Goal: Task Accomplishment & Management: Use online tool/utility

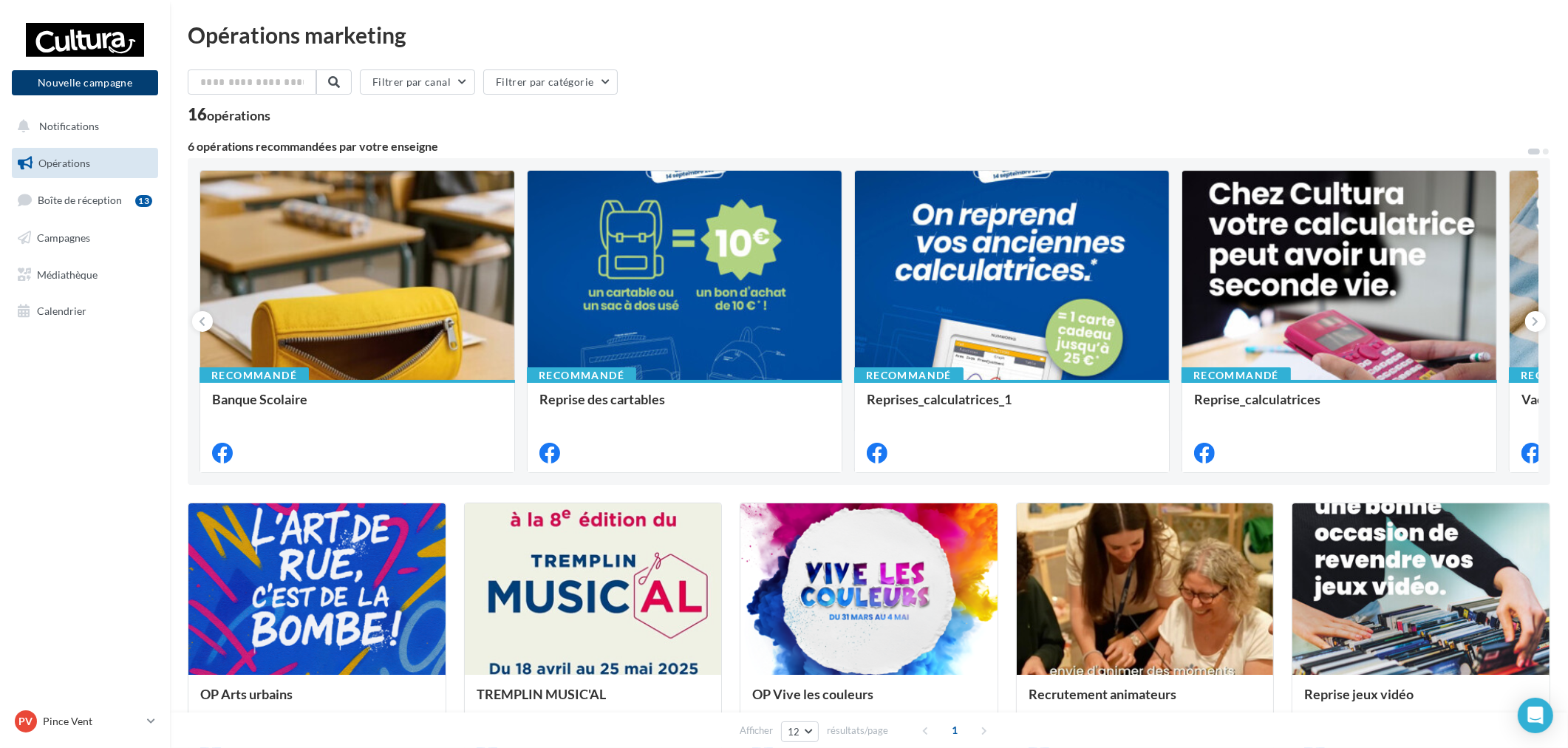
click at [61, 90] on button "Nouvelle campagne" at bounding box center [85, 82] width 146 height 25
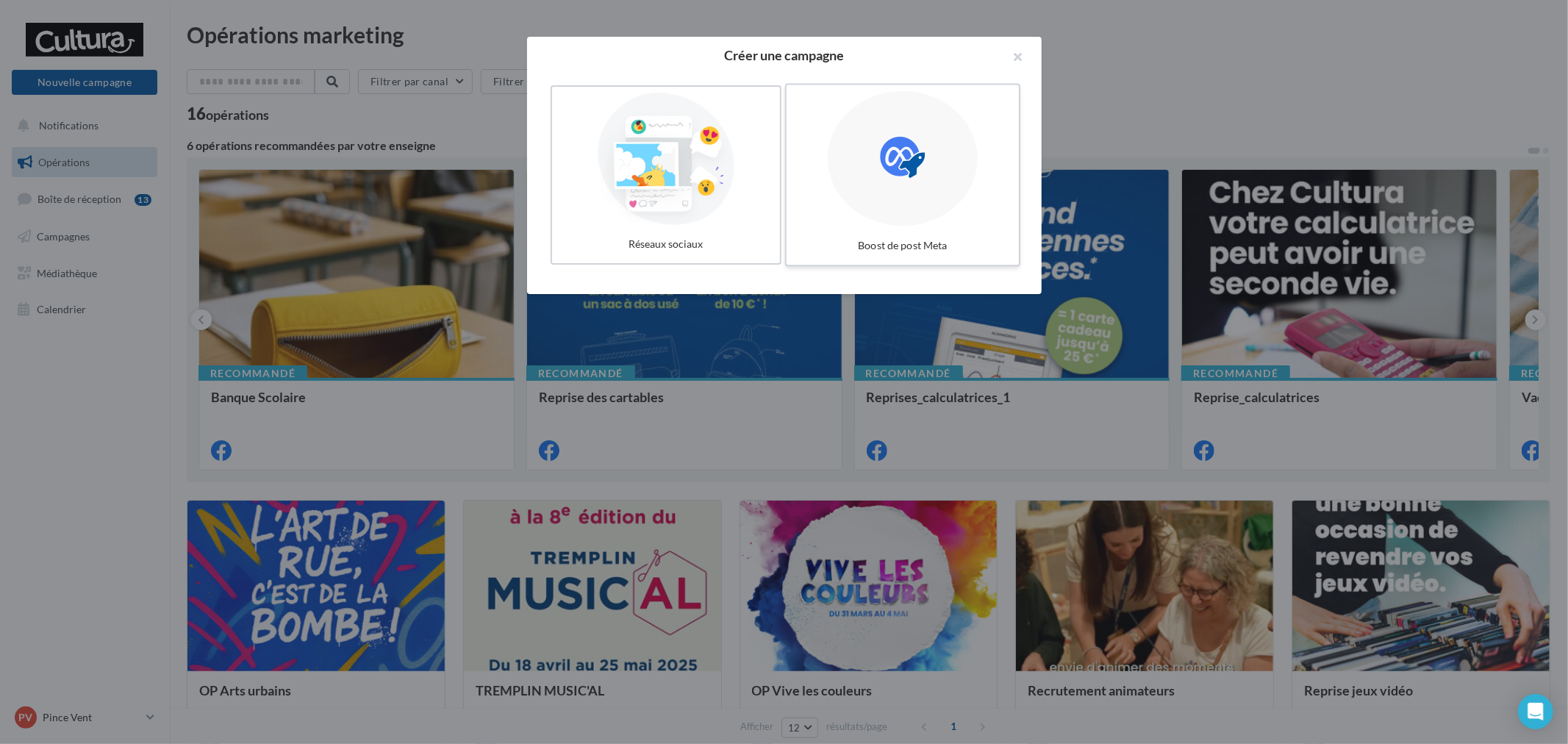
click at [898, 190] on div at bounding box center [903, 158] width 150 height 135
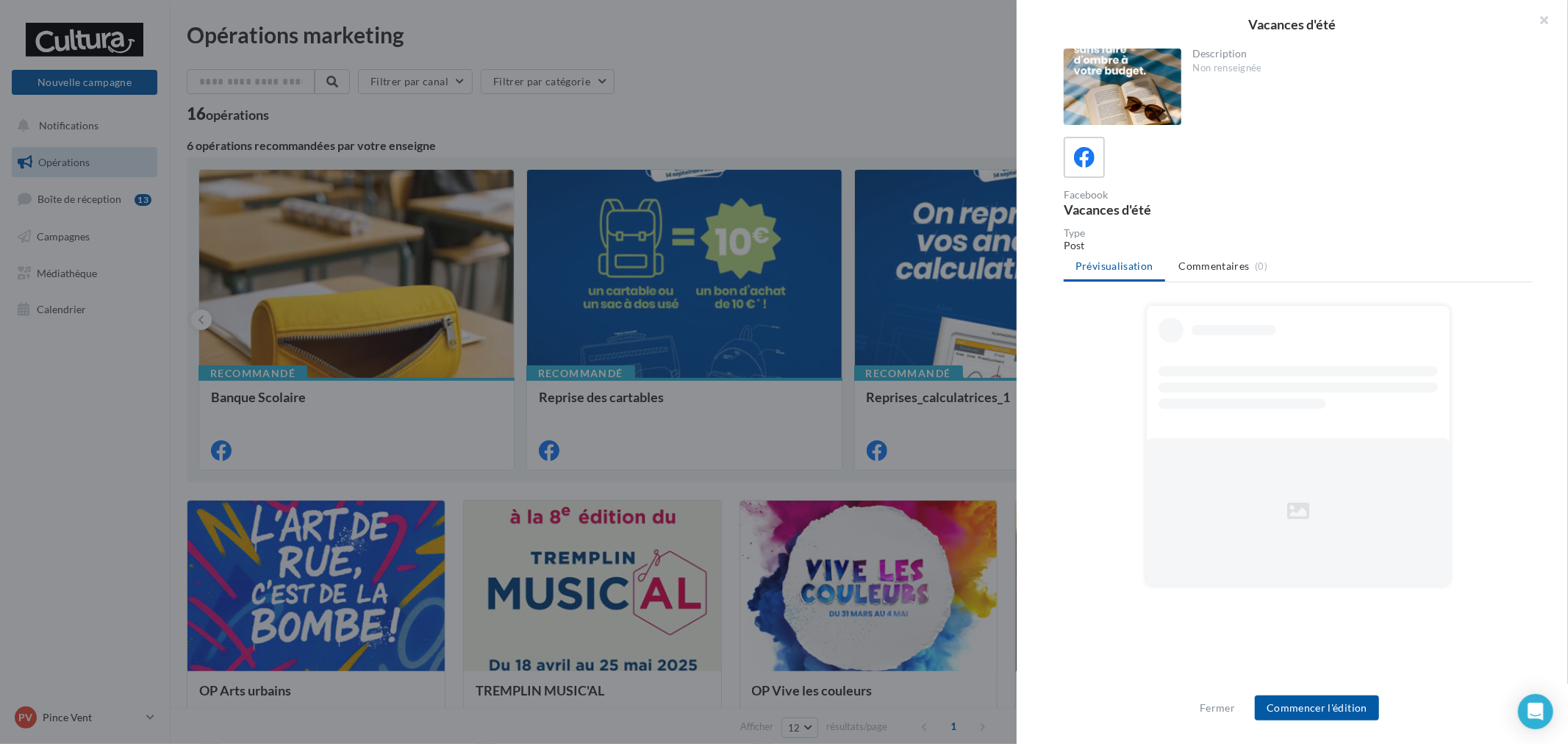
click at [814, 67] on div at bounding box center [784, 372] width 1568 height 744
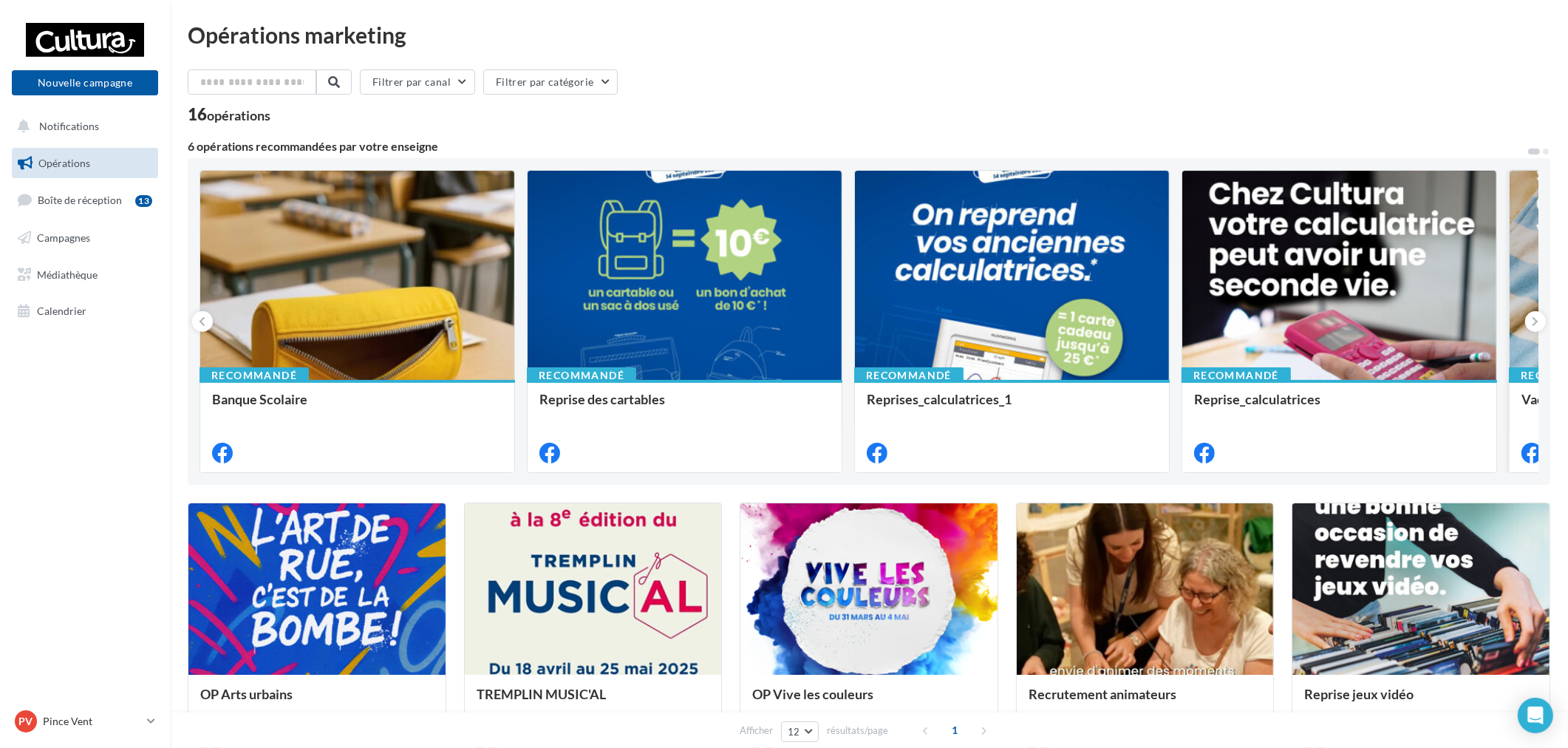
click at [1532, 315] on icon at bounding box center [1536, 321] width 6 height 15
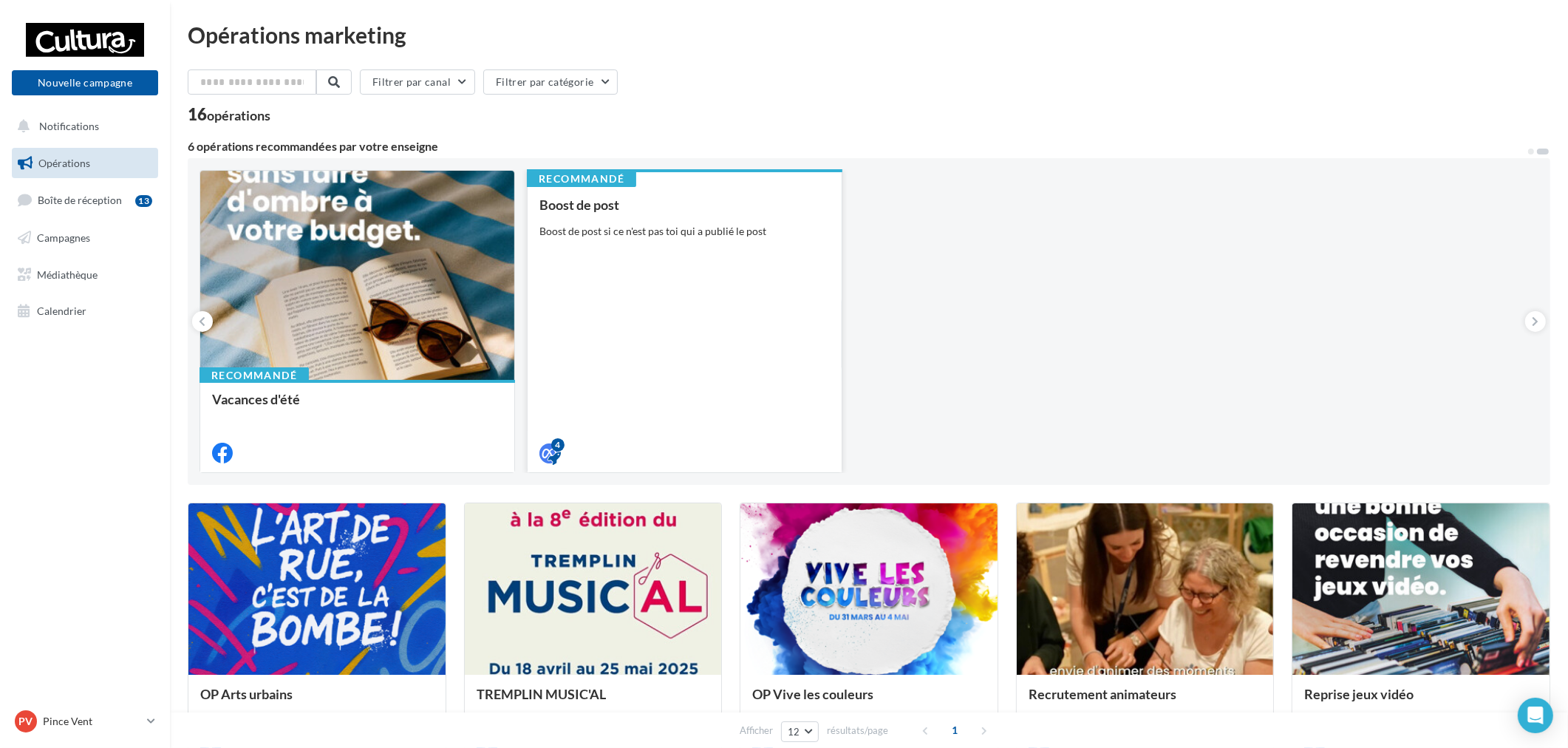
click at [761, 281] on div "Boost de post Boost de post si ce n'est pas toi qui a publié le post" at bounding box center [684, 328] width 290 height 262
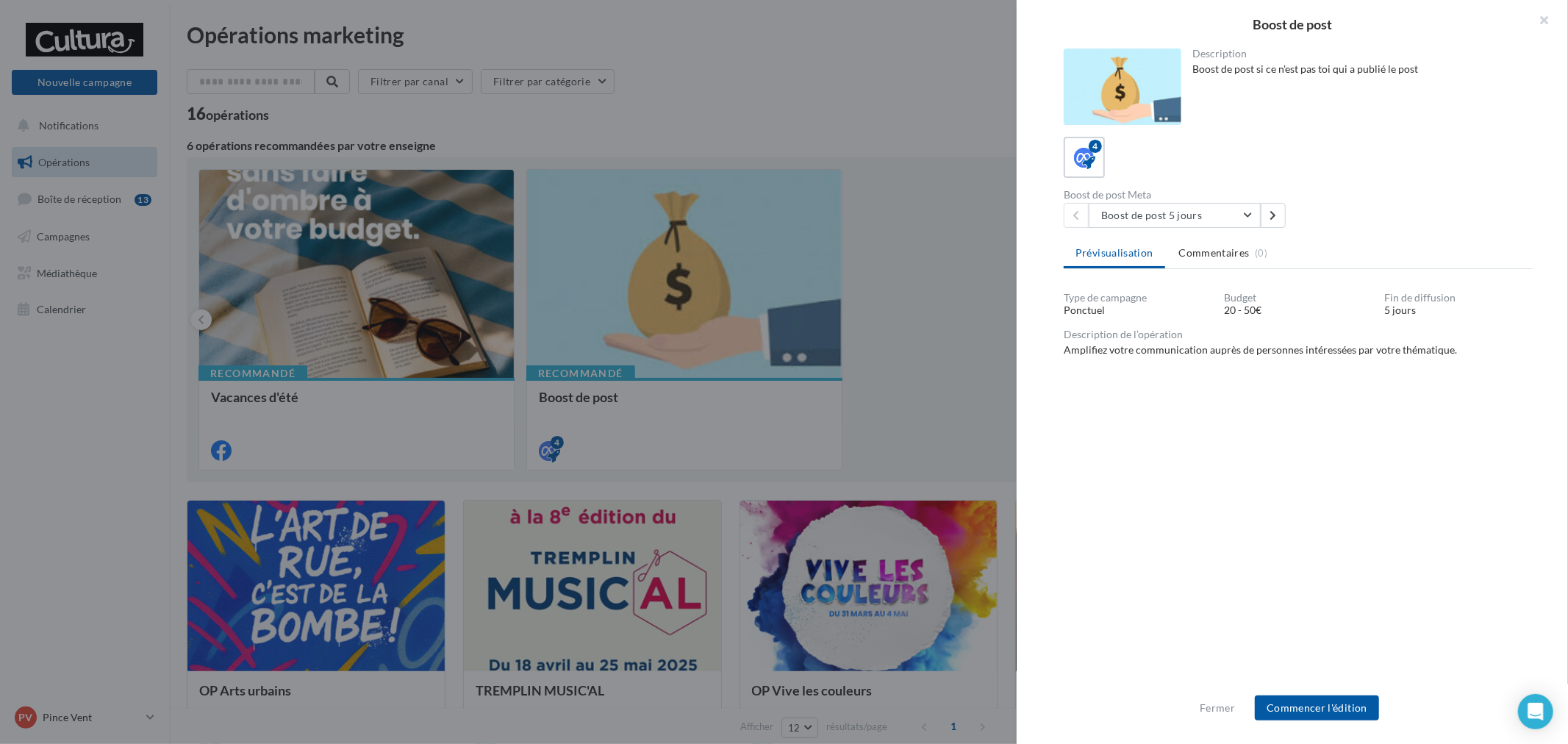
click at [1312, 693] on div "Fermer Commencer l'édition" at bounding box center [1292, 713] width 551 height 60
click at [1312, 699] on button "Commencer l'édition" at bounding box center [1316, 707] width 125 height 25
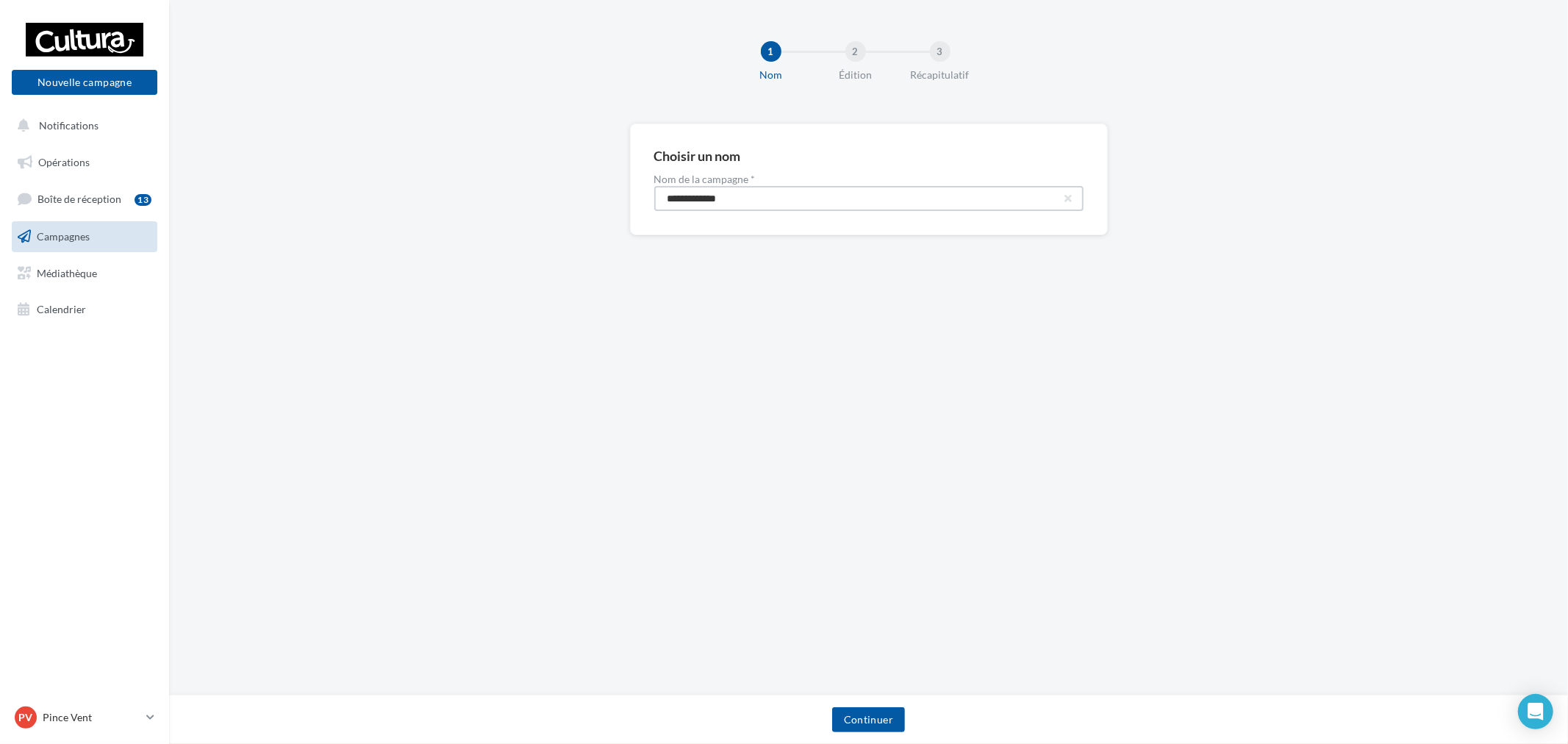
drag, startPoint x: 772, startPoint y: 194, endPoint x: 371, endPoint y: 174, distance: 401.5
click at [371, 174] on div "**********" at bounding box center [868, 203] width 1398 height 159
paste input "****"
type input "**********"
click at [858, 720] on button "Continuer" at bounding box center [868, 719] width 73 height 25
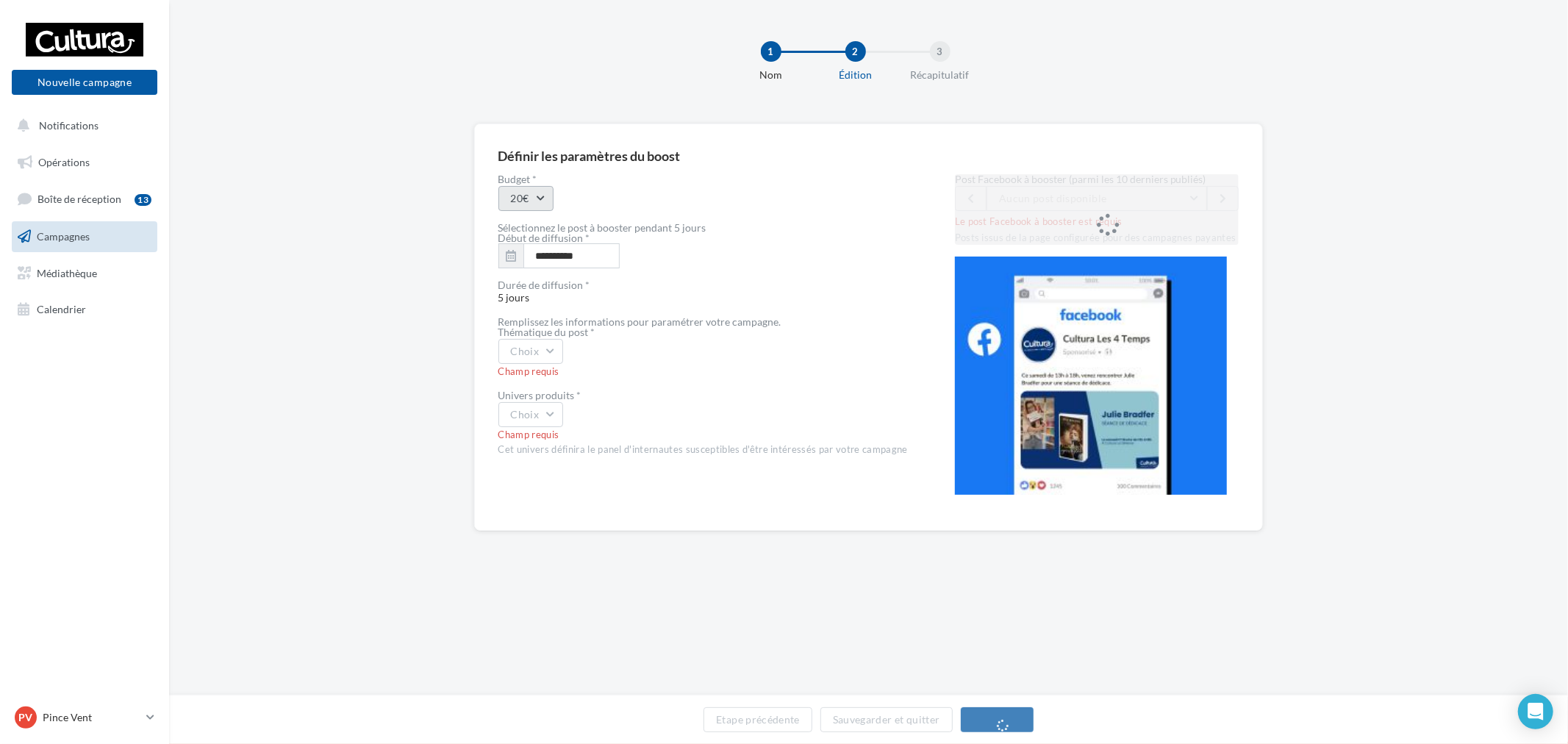
click at [538, 209] on button "20€" at bounding box center [526, 198] width 55 height 25
click at [544, 231] on div "20€" at bounding box center [590, 237] width 182 height 39
click at [555, 354] on button "Choix" at bounding box center [530, 351] width 65 height 25
click at [976, 341] on img at bounding box center [1091, 375] width 272 height 238
click at [1148, 212] on div "Le post Facebook à booster est requis" at bounding box center [1097, 220] width 285 height 16
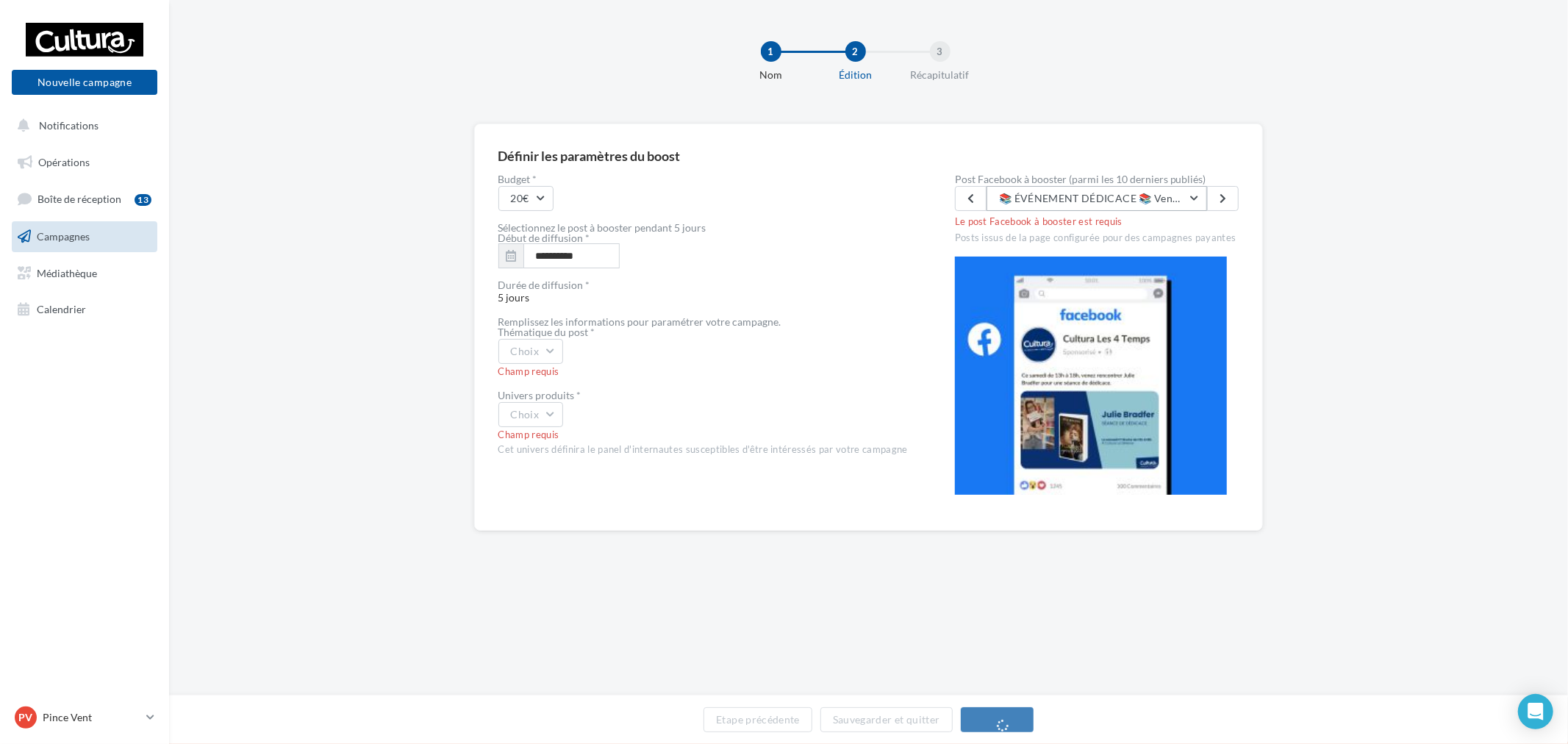
click at [1160, 200] on span "📚 ÉVÉNEMENT DÉDICACE 📚 Venez rencontrer Cécilia Jules-Burth (Le Pavillon des él…" at bounding box center [1572, 198] width 1147 height 13
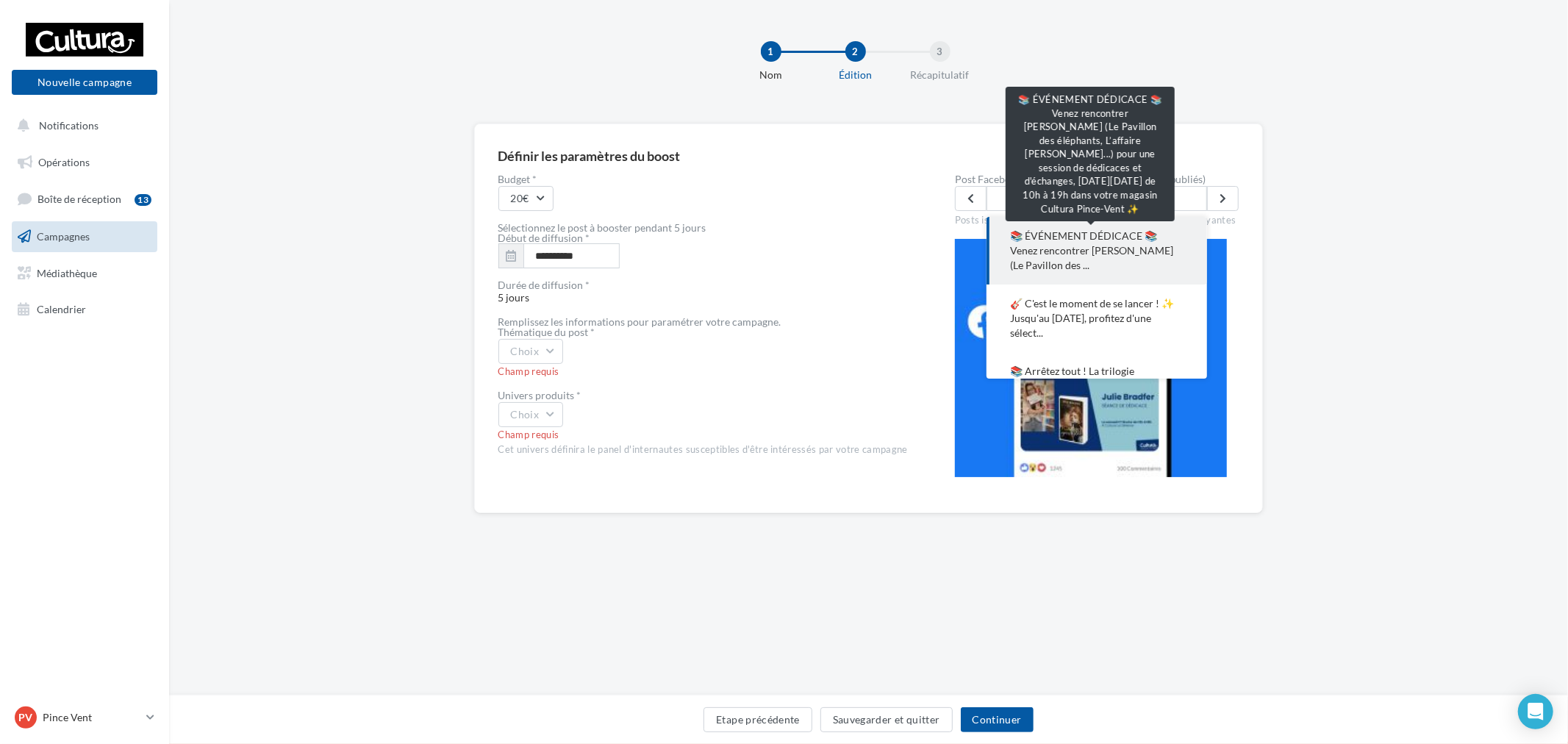
click at [1105, 233] on span "📚 ÉVÉNEMENT DÉDICACE 📚 Venez rencontrer Cécilia Jules-Burth (Le Pavillon des ..." at bounding box center [1097, 250] width 174 height 44
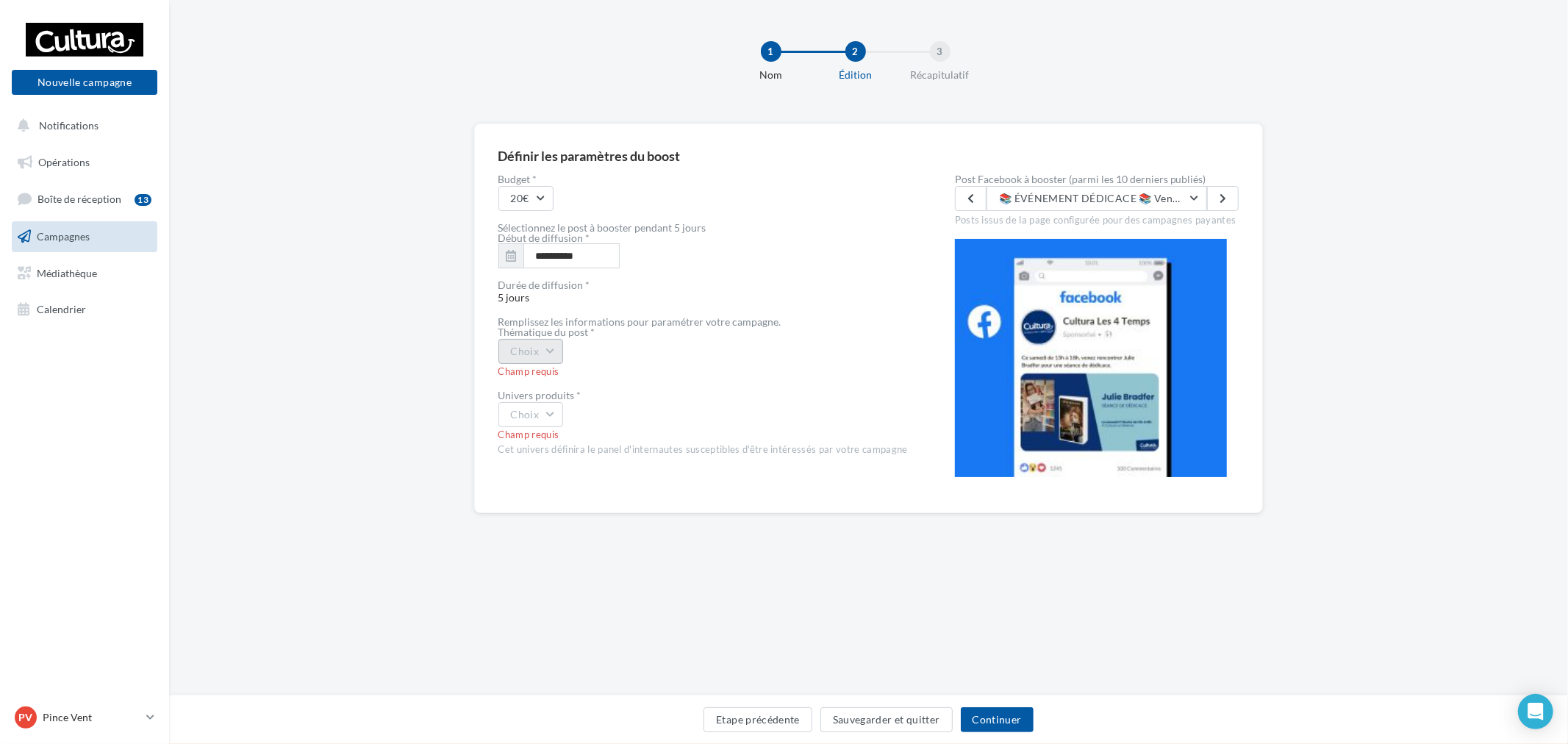
click at [532, 358] on button "Choix" at bounding box center [530, 351] width 65 height 25
click at [538, 391] on div "Evènement" at bounding box center [590, 390] width 182 height 39
click at [538, 403] on button "Choix" at bounding box center [530, 414] width 65 height 25
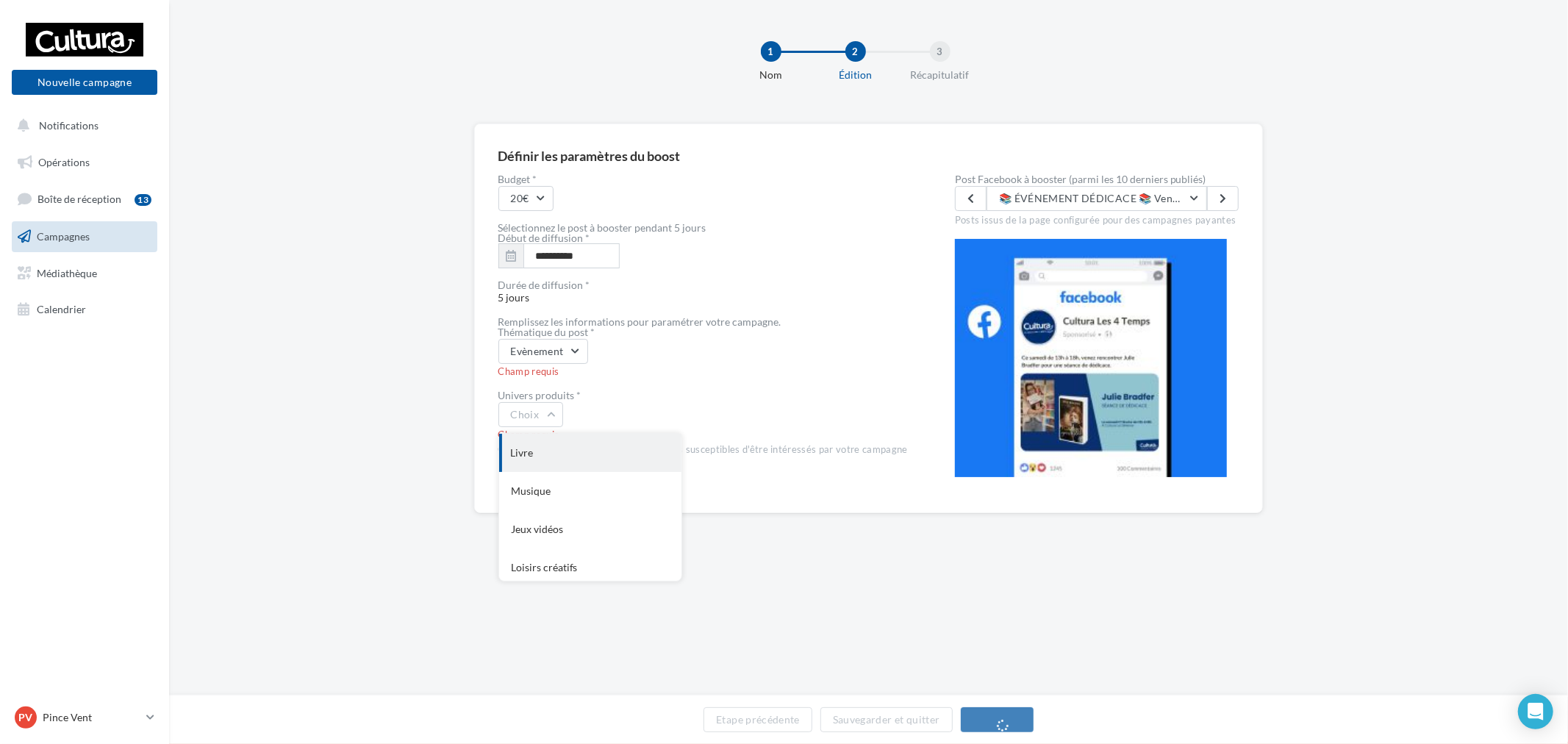
click at [548, 449] on div "Livre" at bounding box center [590, 453] width 182 height 39
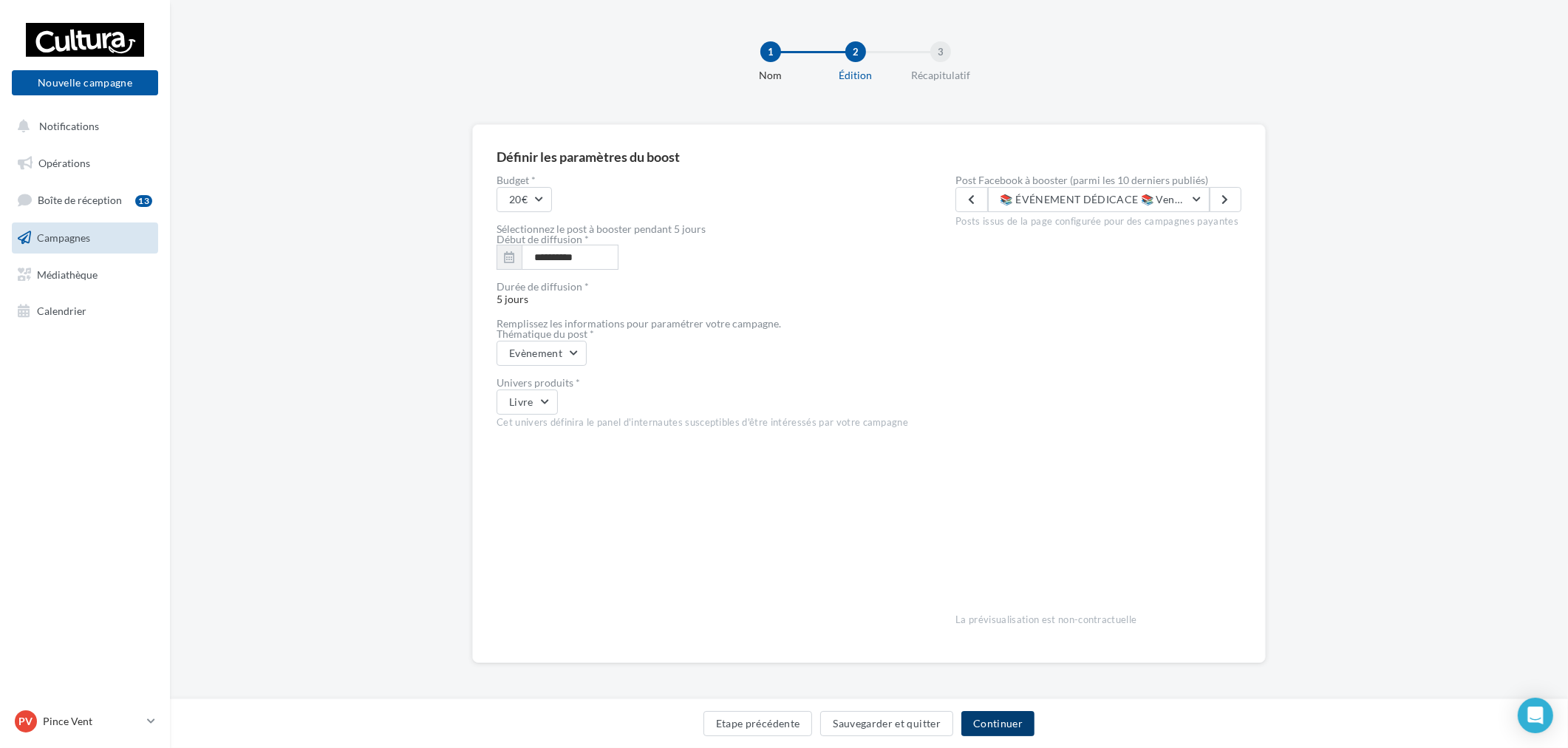
click at [1001, 721] on button "Continuer" at bounding box center [998, 723] width 74 height 25
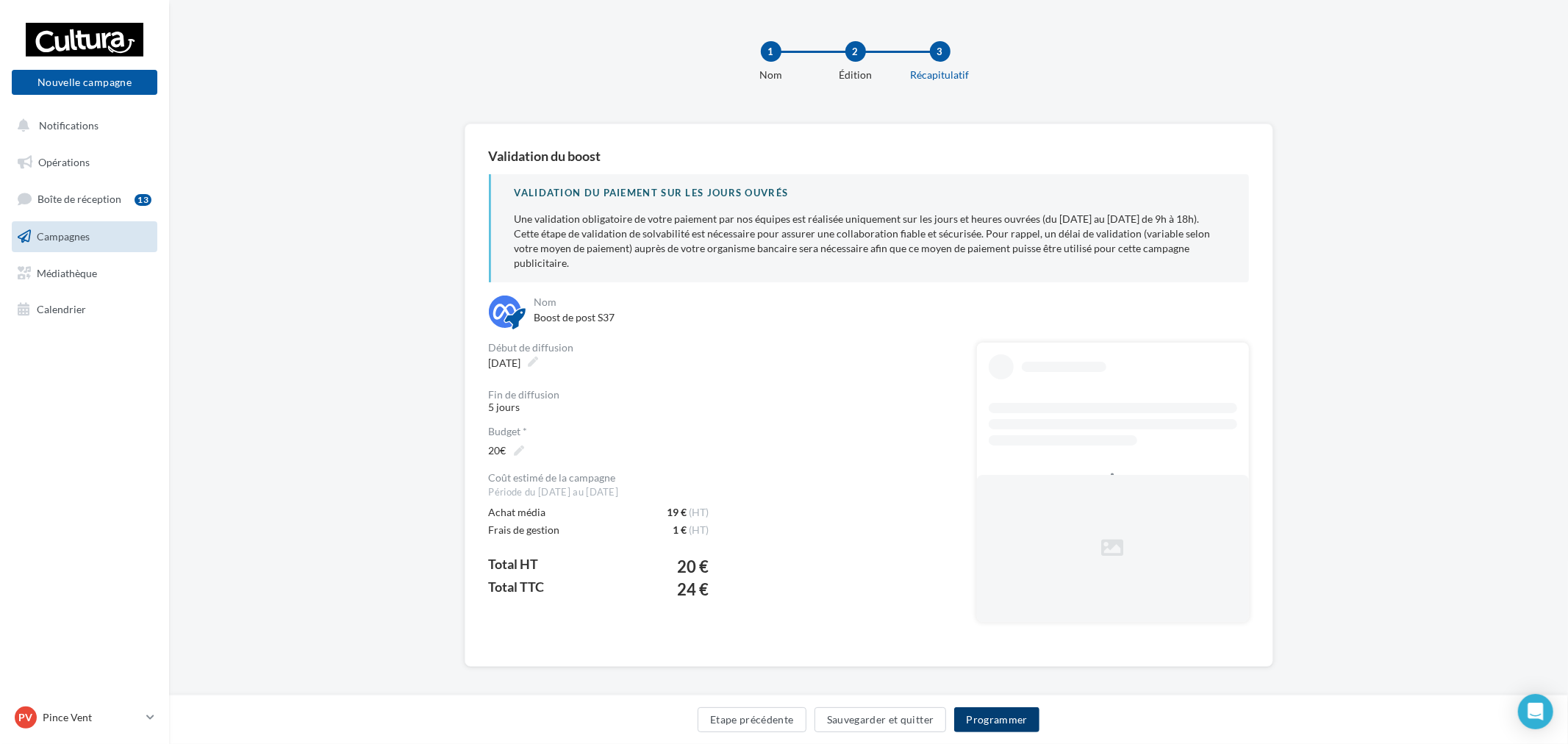
click at [993, 714] on button "Programmer" at bounding box center [997, 719] width 85 height 25
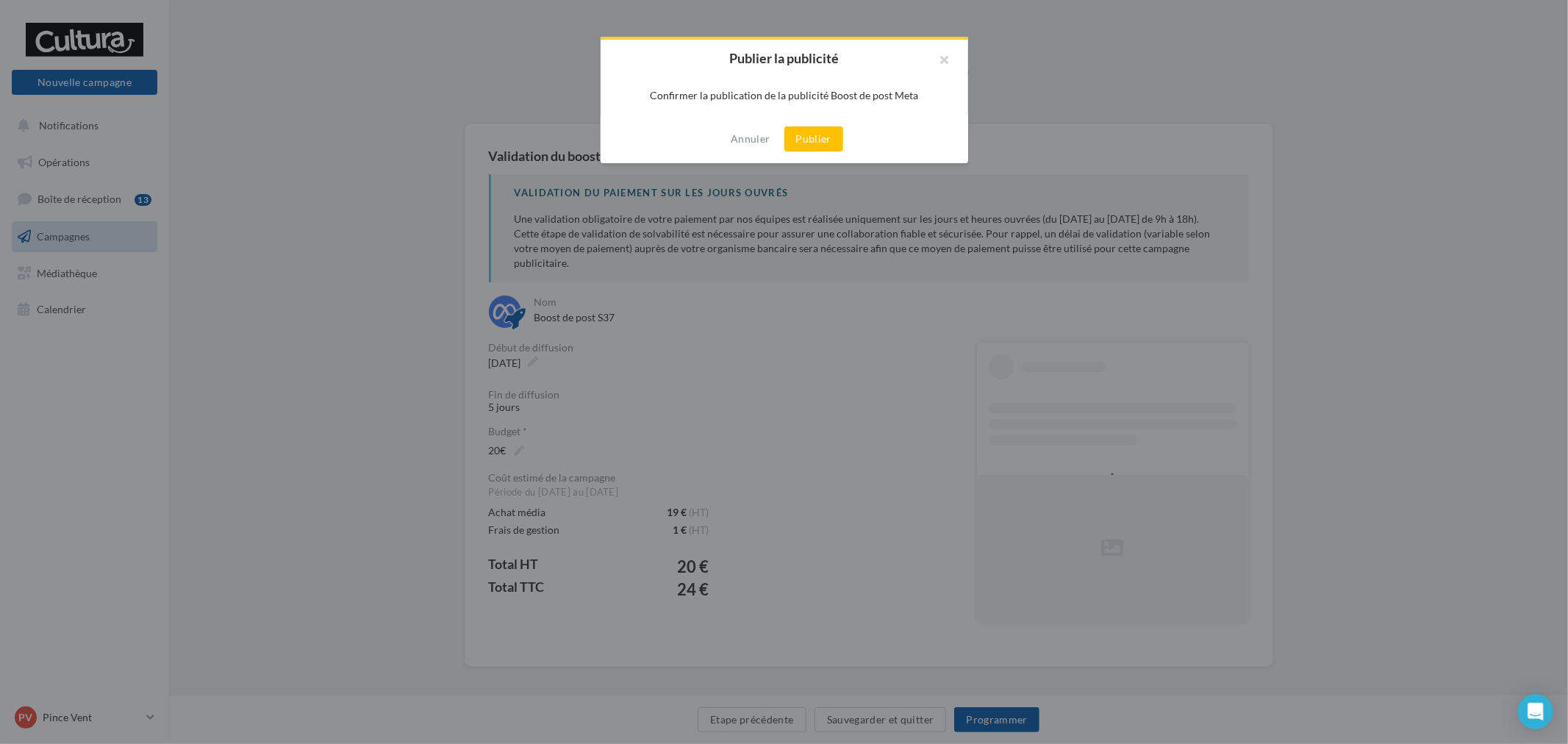
click at [807, 145] on button "Publier" at bounding box center [813, 138] width 59 height 25
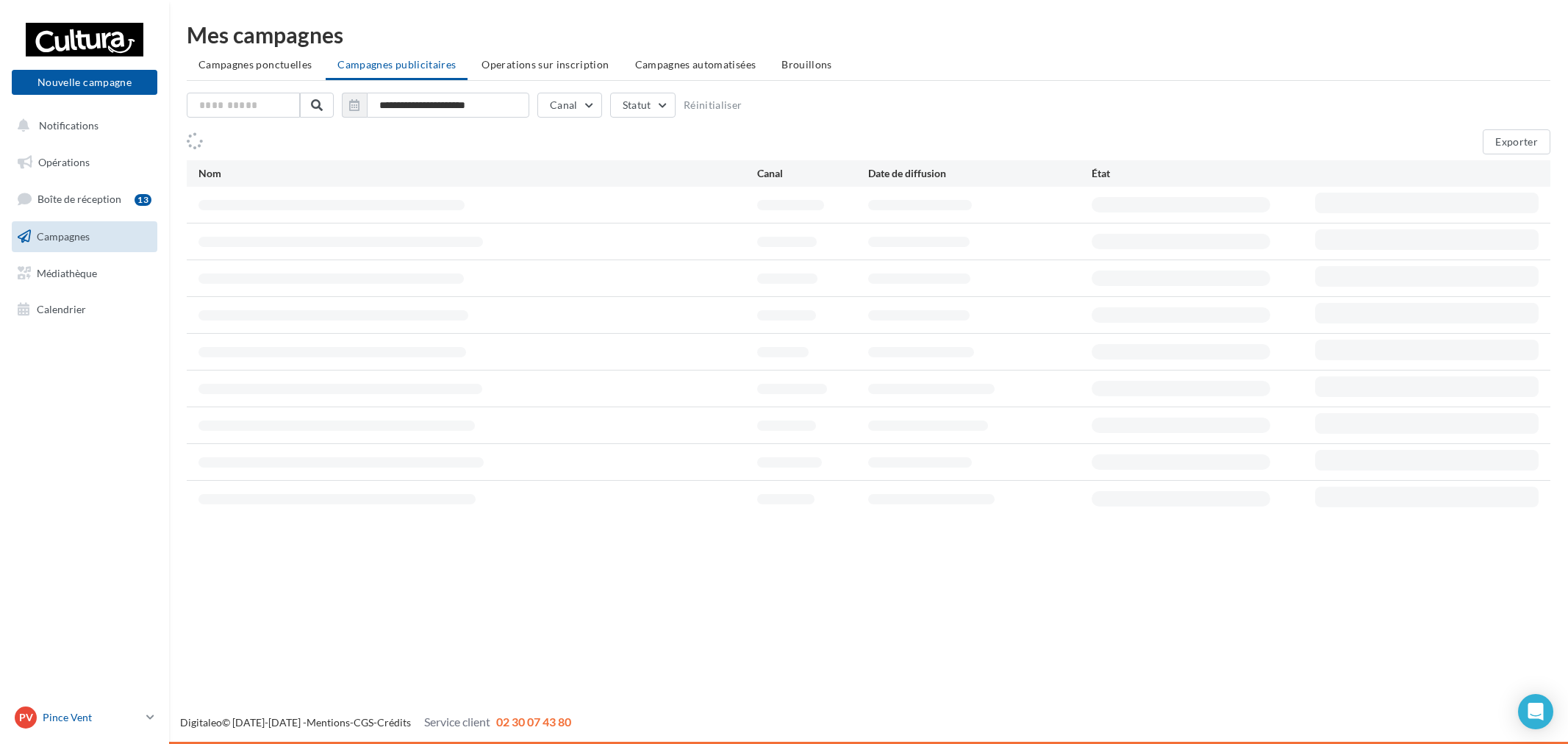
click at [110, 718] on p "Pince Vent" at bounding box center [92, 717] width 98 height 14
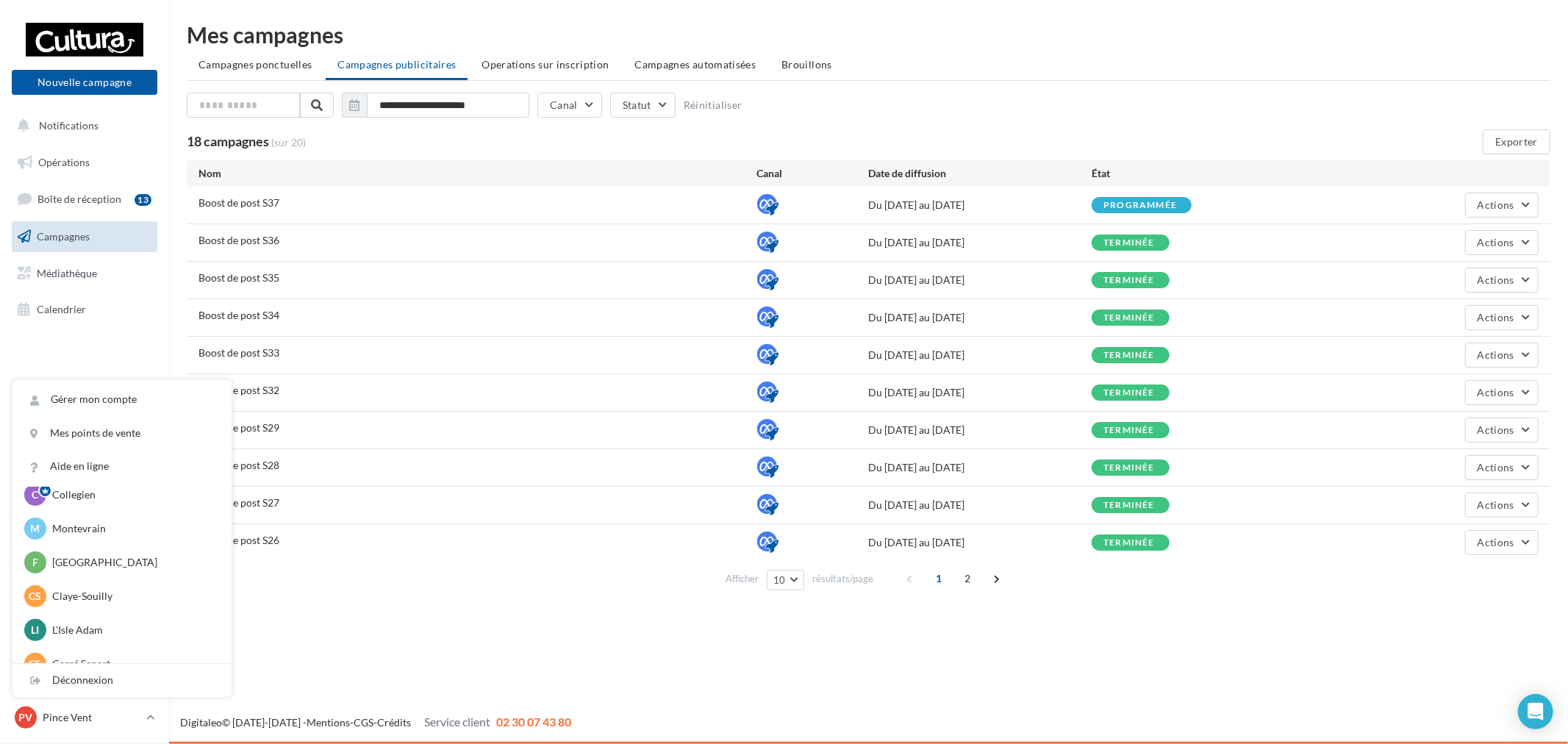
scroll to position [101, 0]
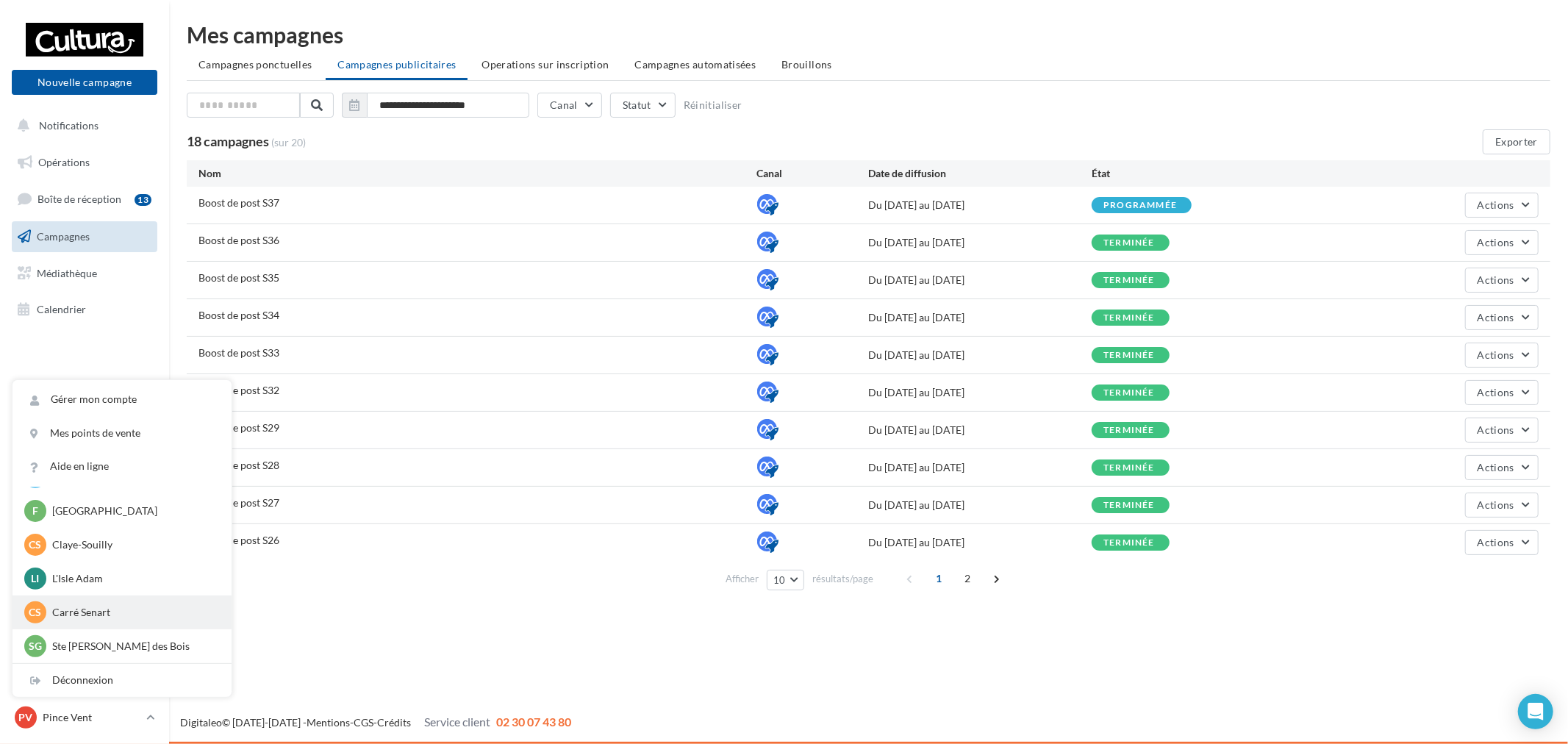
click at [104, 625] on div "CS Carré Senart r.duriaux7@cultura.fr" at bounding box center [122, 612] width 219 height 34
click at [99, 651] on p "Ste Geneviève des Bois" at bounding box center [133, 646] width 162 height 14
